Goal: Find specific page/section: Find specific page/section

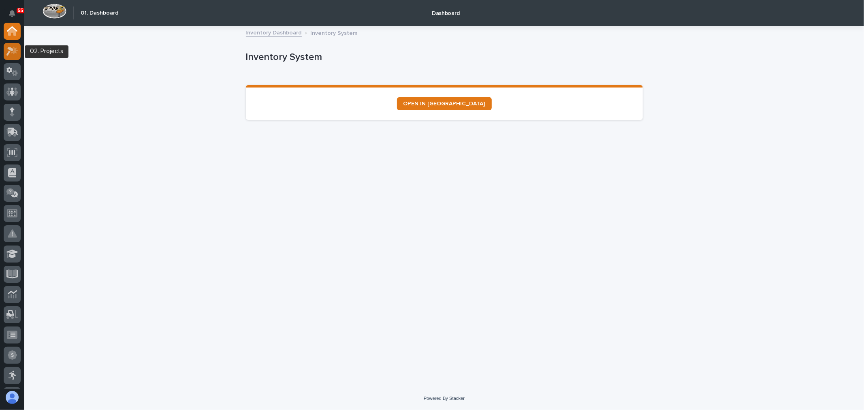
click at [9, 51] on icon at bounding box center [9, 51] width 7 height 9
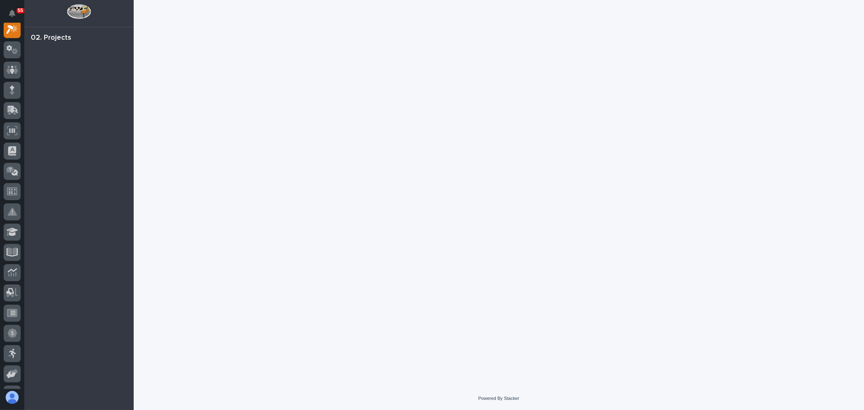
scroll to position [20, 0]
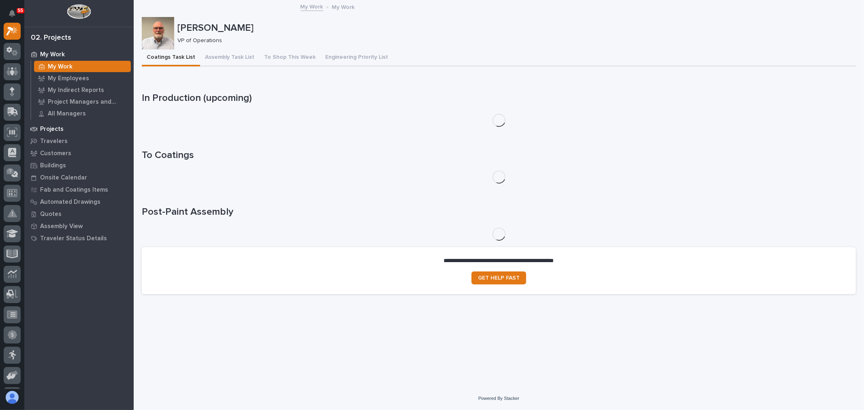
click at [61, 124] on div "Projects" at bounding box center [78, 128] width 105 height 11
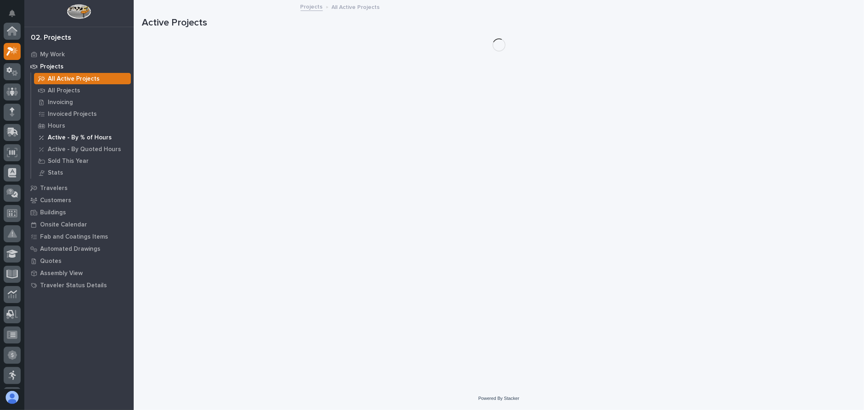
scroll to position [20, 0]
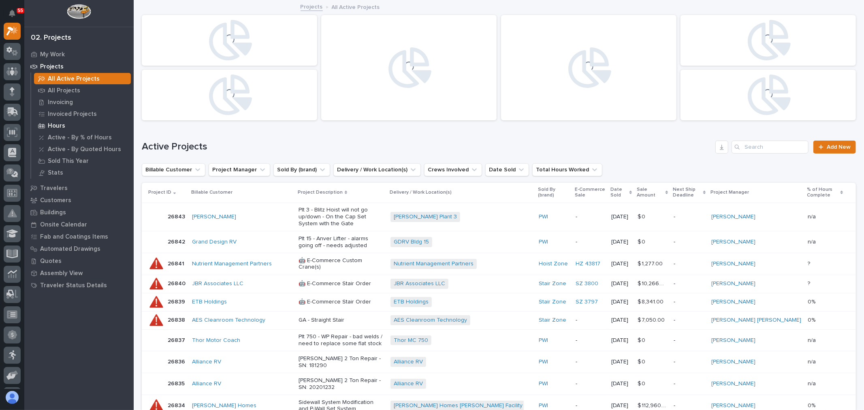
click at [63, 124] on p "Hours" at bounding box center [56, 125] width 17 height 7
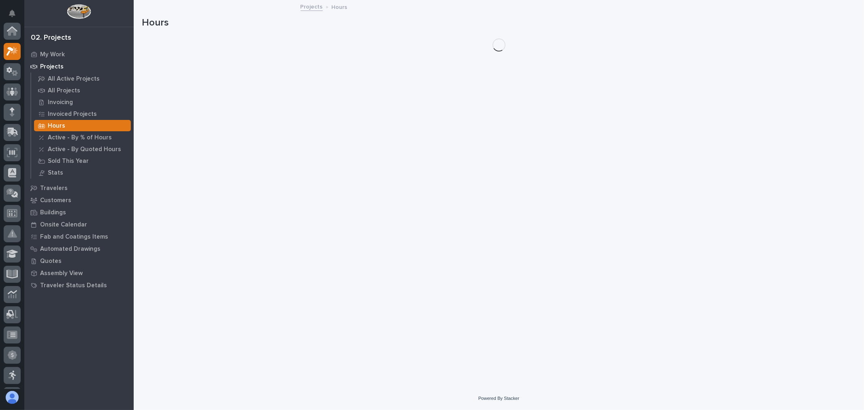
scroll to position [20, 0]
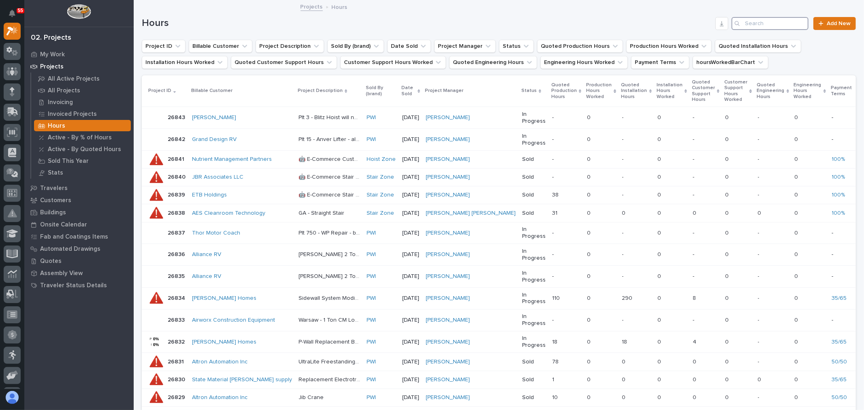
click at [742, 22] on input "Search" at bounding box center [770, 23] width 77 height 13
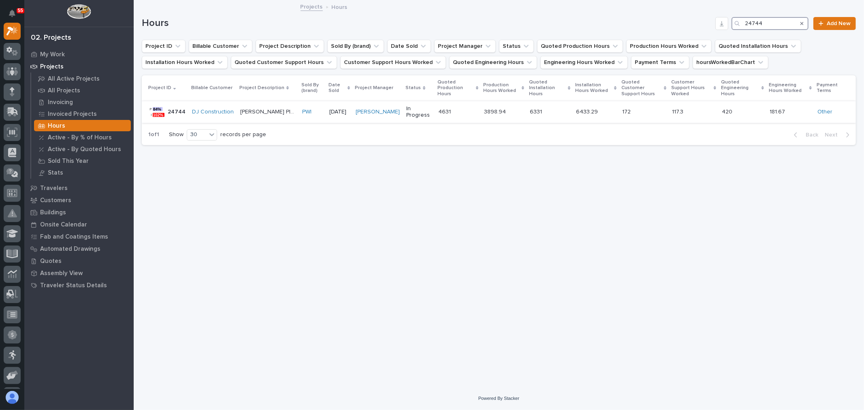
type input "24744"
click at [451, 109] on p at bounding box center [457, 112] width 39 height 7
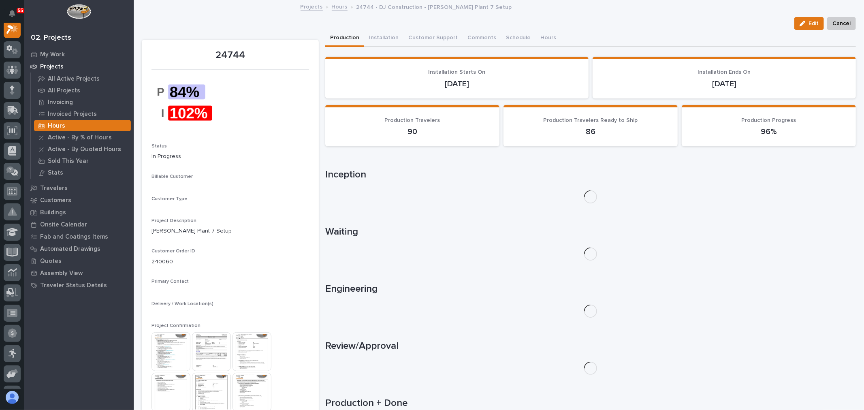
scroll to position [20, 0]
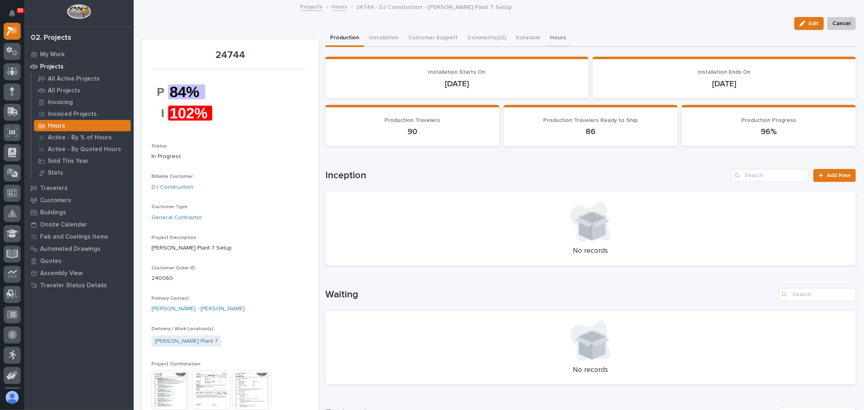
click at [546, 34] on button "Hours" at bounding box center [558, 38] width 26 height 17
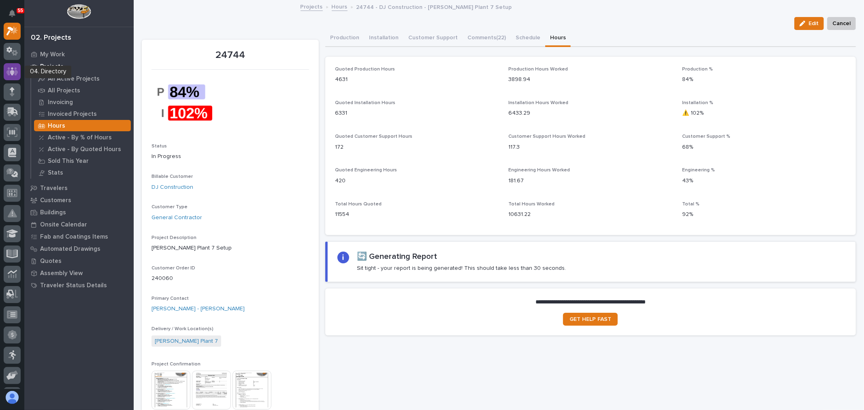
click at [16, 71] on icon at bounding box center [12, 71] width 12 height 8
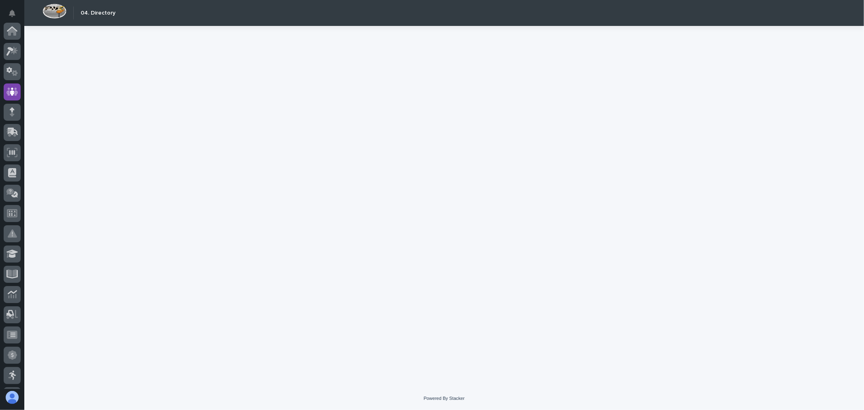
scroll to position [61, 0]
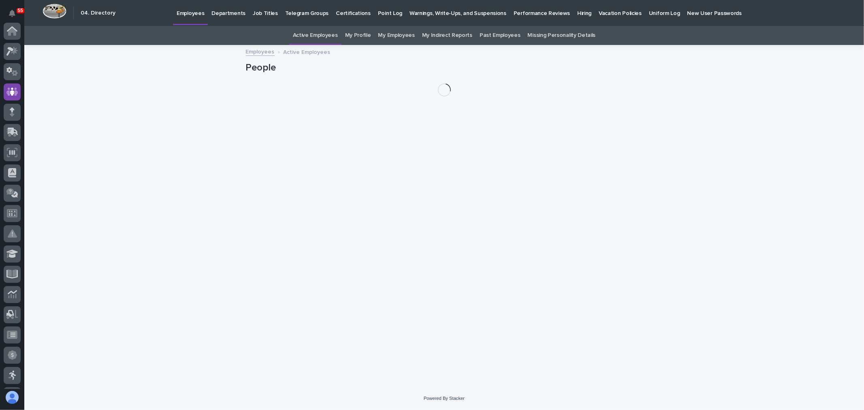
scroll to position [61, 0]
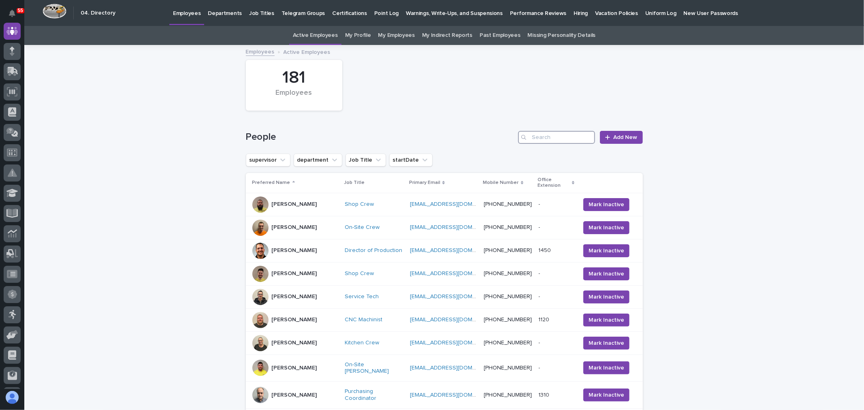
click at [531, 134] on input "Search" at bounding box center [556, 137] width 77 height 13
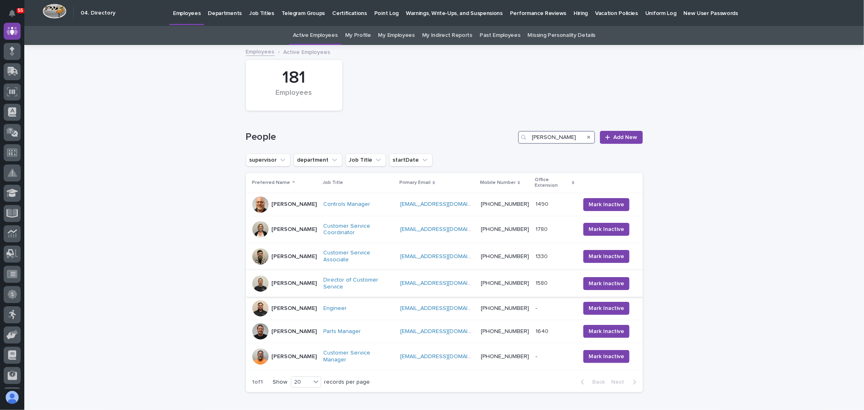
type input "[PERSON_NAME]"
click at [308, 276] on div "[PERSON_NAME]" at bounding box center [284, 284] width 65 height 16
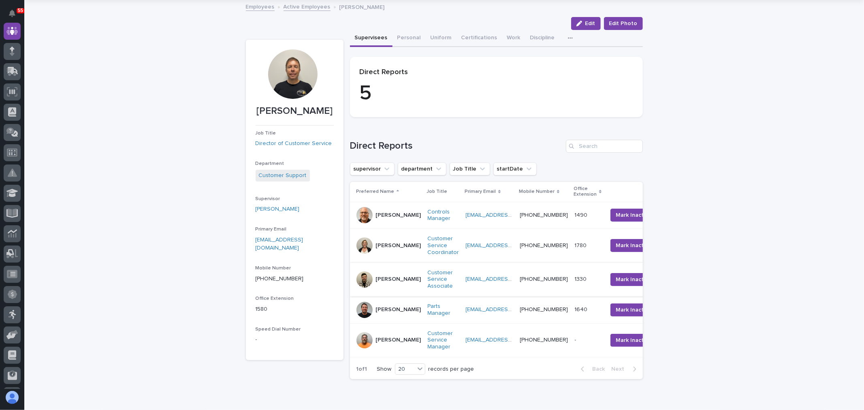
scroll to position [83, 0]
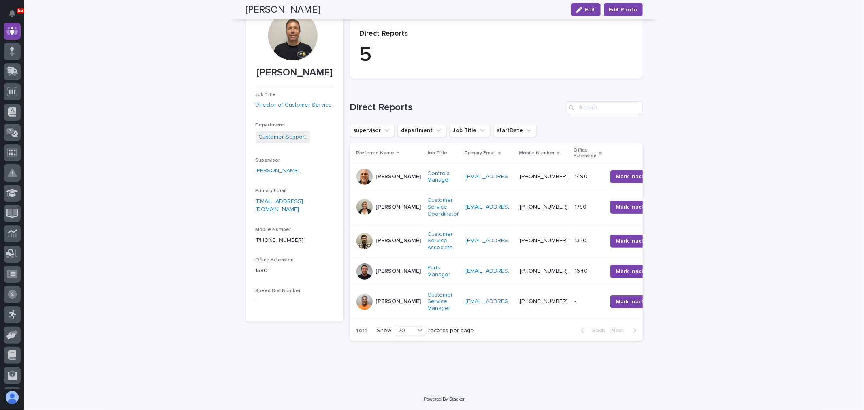
click at [389, 297] on div "[PERSON_NAME]" at bounding box center [398, 301] width 45 height 9
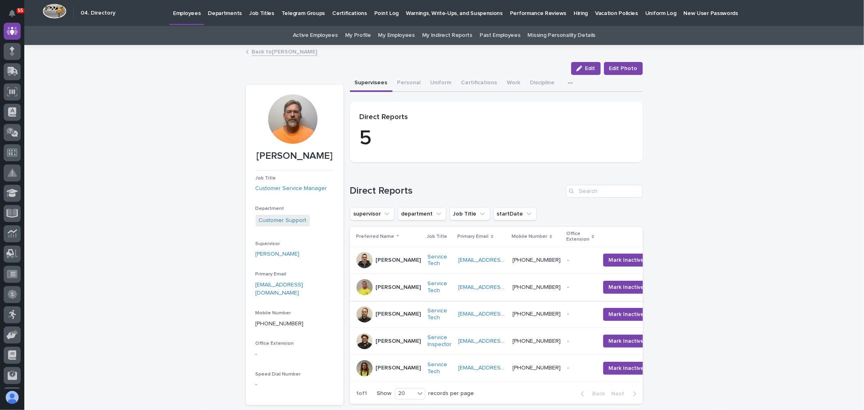
scroll to position [45, 0]
